Goal: Task Accomplishment & Management: Use online tool/utility

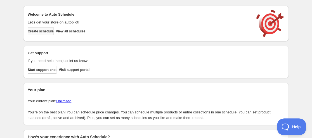
click at [49, 33] on span "Create schedule" at bounding box center [41, 31] width 26 height 4
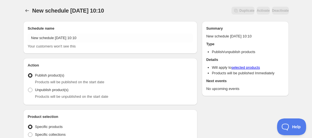
radio input "true"
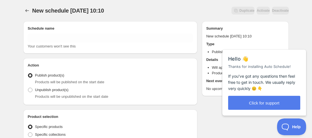
radio input "false"
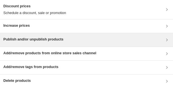
click at [29, 38] on h3 "Publish and/or unpublish products" at bounding box center [33, 39] width 60 height 6
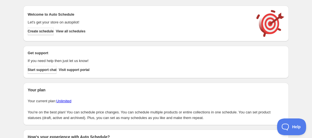
click at [46, 31] on span "Create schedule" at bounding box center [41, 31] width 26 height 4
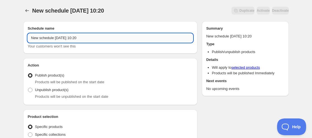
click at [33, 39] on input "New schedule Sep 24 2025 10:20" at bounding box center [110, 38] width 165 height 9
click at [31, 39] on input "New schedule Sep 24 2025 10:20" at bounding box center [110, 38] width 165 height 9
paste input "IOS"
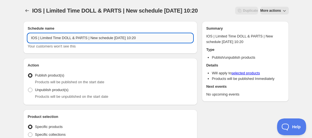
drag, startPoint x: 112, startPoint y: 37, endPoint x: 89, endPoint y: 39, distance: 23.3
click at [89, 39] on input "IOS | Limited Time DOLL & PARTS | New schedule Sep 24 2025 10:20" at bounding box center [110, 38] width 165 height 9
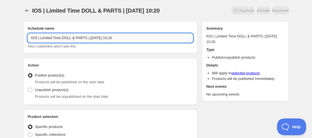
drag, startPoint x: 96, startPoint y: 38, endPoint x: 99, endPoint y: 37, distance: 3.3
click at [99, 37] on input "IOS | Limited Time DOLL & PARTS | Sep 24 2025 10:20" at bounding box center [110, 38] width 165 height 9
drag, startPoint x: 109, startPoint y: 40, endPoint x: 138, endPoint y: 40, distance: 29.1
click at [138, 40] on input "IOS | Limited Time DOLL & PARTS | Sep 29 2025 10:20" at bounding box center [110, 38] width 165 height 9
type input "IOS | Limited Time DOLL & PARTS | Sep 29 2025 09:00AM"
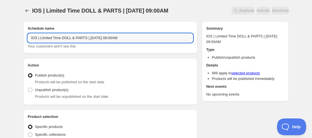
click at [71, 96] on span "Products will be unpublished on the start date" at bounding box center [71, 97] width 73 height 4
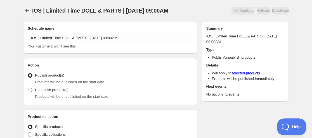
click at [57, 90] on span "Unpublish product(s)" at bounding box center [52, 90] width 34 height 4
click at [28, 88] on input "Unpublish product(s)" at bounding box center [28, 88] width 0 height 0
radio input "true"
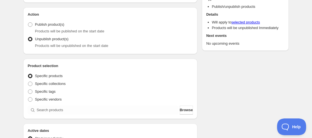
scroll to position [56, 0]
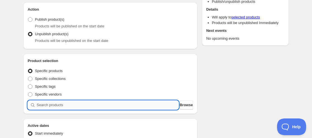
click at [56, 105] on input "search" at bounding box center [108, 105] width 142 height 9
paste input "9227437867251"
type input "9227437867251"
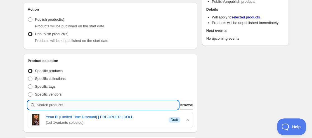
click at [41, 102] on input "search" at bounding box center [108, 105] width 142 height 9
paste input "9227470766323"
type input "9227470766323"
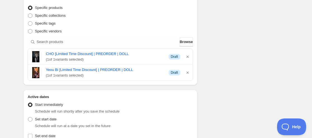
type input "New schedule Sep 24 2025 10:21"
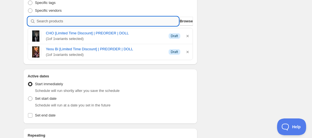
click at [46, 18] on input "search" at bounding box center [108, 21] width 142 height 9
paste input "9227518771443"
type input "9227518771443"
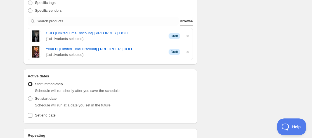
type input "New schedule Sep 24 2025 10:22"
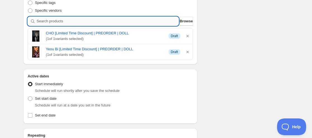
click at [79, 21] on input "search" at bounding box center [108, 21] width 142 height 9
paste input "9227518771443"
type input "9227518771443"
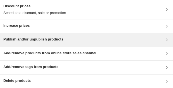
click at [35, 18] on h3 "Publish and/or unpublish products" at bounding box center [33, 39] width 60 height 6
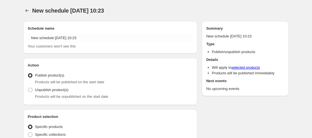
radio input "true"
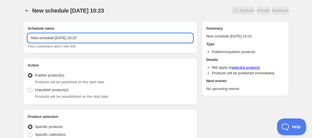
click at [29, 37] on input "New schedule [DATE] 10:23" at bounding box center [110, 38] width 165 height 9
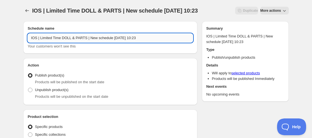
drag, startPoint x: 112, startPoint y: 39, endPoint x: 87, endPoint y: 39, distance: 24.6
click at [87, 39] on input "IOS | Limited Time DOLL & PARTS | New schedule [DATE] 10:23" at bounding box center [110, 38] width 165 height 9
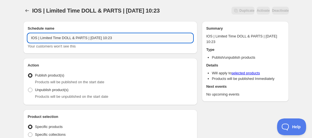
click at [97, 38] on input "IOS | Limited Time DOLL & PARTS | [DATE] 10:23" at bounding box center [110, 38] width 165 height 9
drag, startPoint x: 109, startPoint y: 39, endPoint x: 178, endPoint y: 49, distance: 69.9
click at [177, 50] on div "Schedule name IOS | Limited Time DOLL & PARTS | [DATE] 10:23 Your customers won…" at bounding box center [110, 37] width 174 height 32
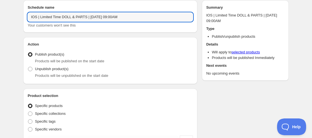
scroll to position [28, 0]
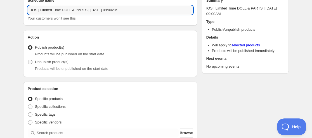
type input "IOS | Limited Time DOLL & PARTS | Sep 29 2025 09:00AM"
click at [55, 65] on label "Unpublish product(s)" at bounding box center [48, 62] width 41 height 8
click at [28, 60] on input "Unpublish product(s)" at bounding box center [28, 60] width 0 height 0
radio input "true"
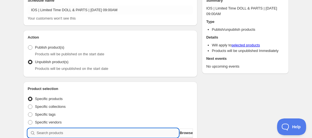
click at [51, 135] on input "search" at bounding box center [108, 133] width 142 height 9
paste input "9227437867251"
type input "9227437867251"
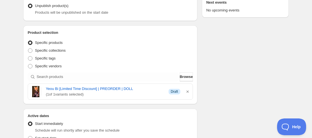
scroll to position [112, 0]
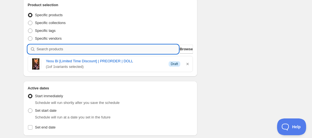
click at [83, 49] on input "search" at bounding box center [108, 49] width 142 height 9
paste input "9227470766323"
type input "9227470766323"
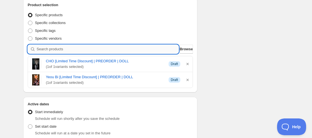
click at [60, 49] on input "search" at bounding box center [108, 49] width 142 height 9
paste input "9227518771443"
type input "9227518771443"
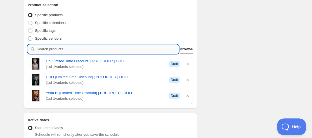
click at [46, 51] on input "search" at bounding box center [108, 49] width 142 height 9
paste input "9228165611763"
type input "9228165611763"
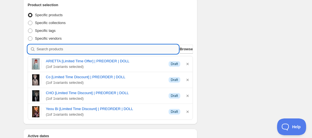
click at [67, 50] on input "search" at bounding box center [108, 49] width 142 height 9
paste input "9228168265971"
type input "9228168265971"
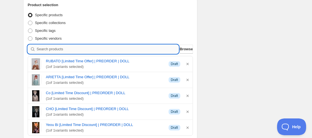
click at [61, 50] on input "search" at bounding box center [108, 49] width 142 height 9
paste input "9228173082867"
type input "9228173082867"
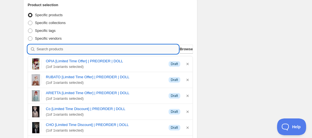
click at [53, 50] on input "search" at bounding box center [108, 49] width 142 height 9
paste input "9228202574067"
type input "9228202574067"
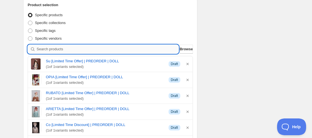
click at [76, 50] on input "search" at bounding box center [108, 49] width 142 height 9
paste input "9227452612851"
type input "9227452612851"
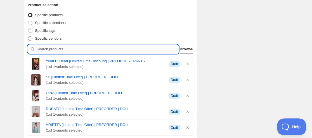
click at [72, 46] on input "search" at bounding box center [108, 49] width 142 height 9
paste input "9227486757107"
type input "9227486757107"
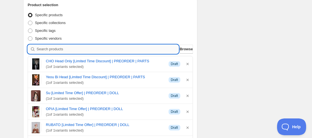
click at [79, 53] on div "Product selection Entity type Specific products Specific collections Specific t…" at bounding box center [110, 101] width 165 height 198
paste input "9227573035251"
type input "9227573035251"
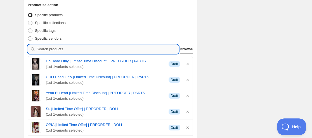
click at [57, 48] on input "search" at bounding box center [108, 49] width 142 height 9
paste input "9228166529267"
type input "9228166529267"
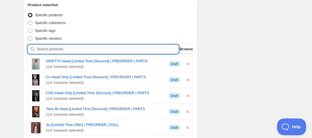
click at [65, 48] on input "search" at bounding box center [108, 49] width 142 height 9
paste input "9228172230899"
type input "9228172230899"
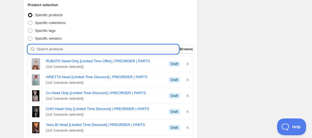
click at [79, 48] on input "search" at bounding box center [108, 49] width 142 height 9
paste input "9228174328051"
type input "9228174328051"
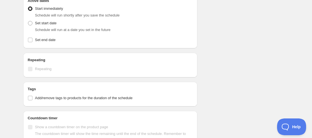
scroll to position [364, 0]
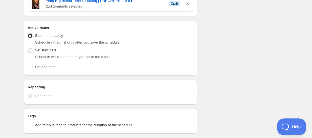
click at [41, 54] on div "Schedule will run at a date you set in the future" at bounding box center [114, 57] width 158 height 6
click at [42, 51] on span "Set start date" at bounding box center [46, 50] width 22 height 4
click at [28, 48] on input "Set start date" at bounding box center [28, 48] width 0 height 0
radio input "true"
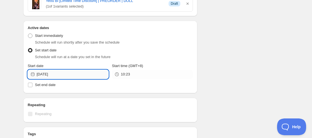
click at [39, 75] on input "2025-09-24" at bounding box center [73, 74] width 72 height 9
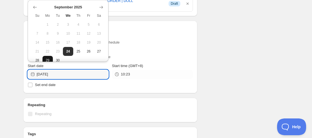
click at [46, 59] on span "29" at bounding box center [48, 60] width 6 height 4
type input "2025-09-29"
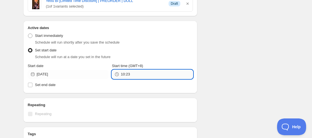
click at [125, 74] on input "10:23" at bounding box center [157, 74] width 72 height 9
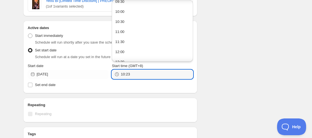
scroll to position [168, 0]
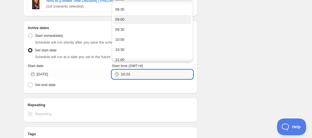
click at [129, 16] on button "09:00" at bounding box center [152, 19] width 77 height 9
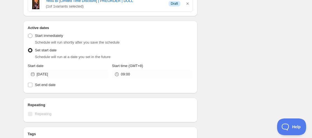
type input "09:00"
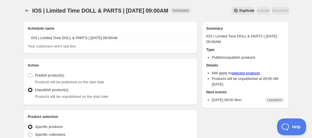
type input "New schedule Sep 24 2025 10:23"
type input "2025-09-24"
type input "10:23"
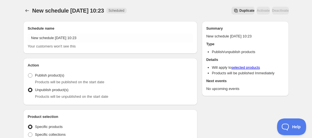
radio input "true"
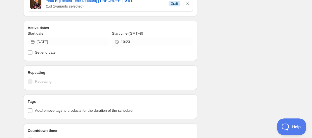
type input "New schedule Sep 24 2025 10:26"
type input "10:26"
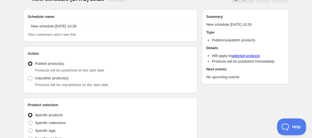
scroll to position [0, 0]
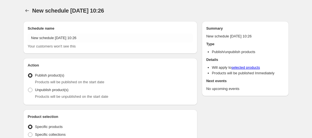
radio input "true"
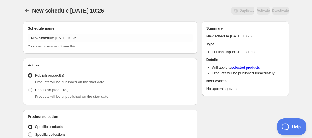
scroll to position [56, 0]
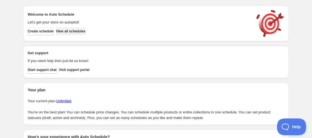
click at [81, 31] on span "View all schedules" at bounding box center [71, 31] width 30 height 4
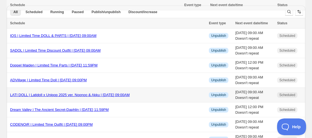
scroll to position [28, 0]
